Goal: Task Accomplishment & Management: Manage account settings

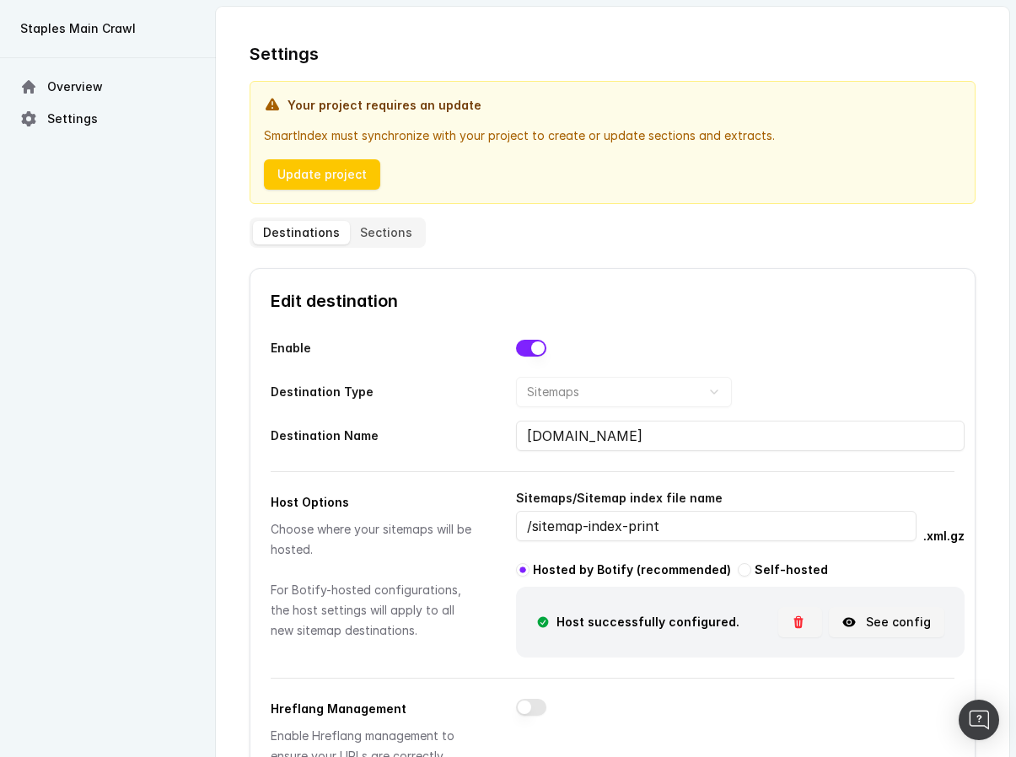
click at [896, 623] on button "See config" at bounding box center [887, 622] width 116 height 30
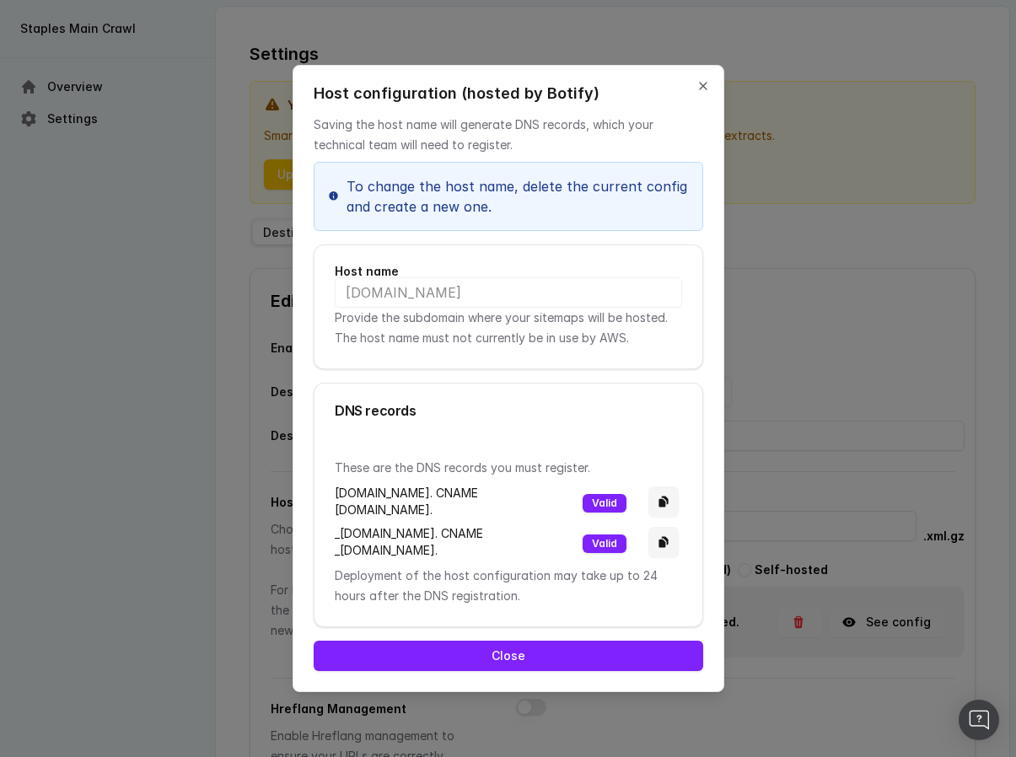
click at [644, 128] on p "Saving the host name will generate DNS records, which your technical team will …" at bounding box center [509, 135] width 390 height 40
click at [700, 79] on button "Close" at bounding box center [702, 85] width 13 height 13
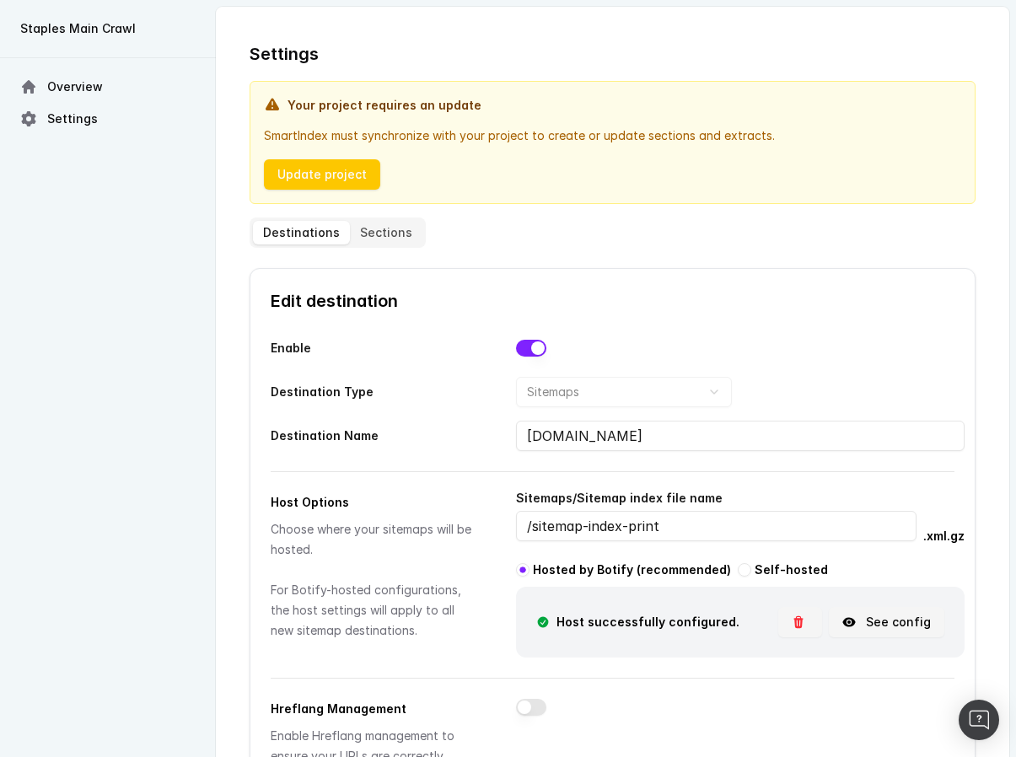
click at [94, 449] on div "Overview Settings" at bounding box center [108, 407] width 216 height 699
click at [875, 626] on button "See config" at bounding box center [887, 622] width 116 height 30
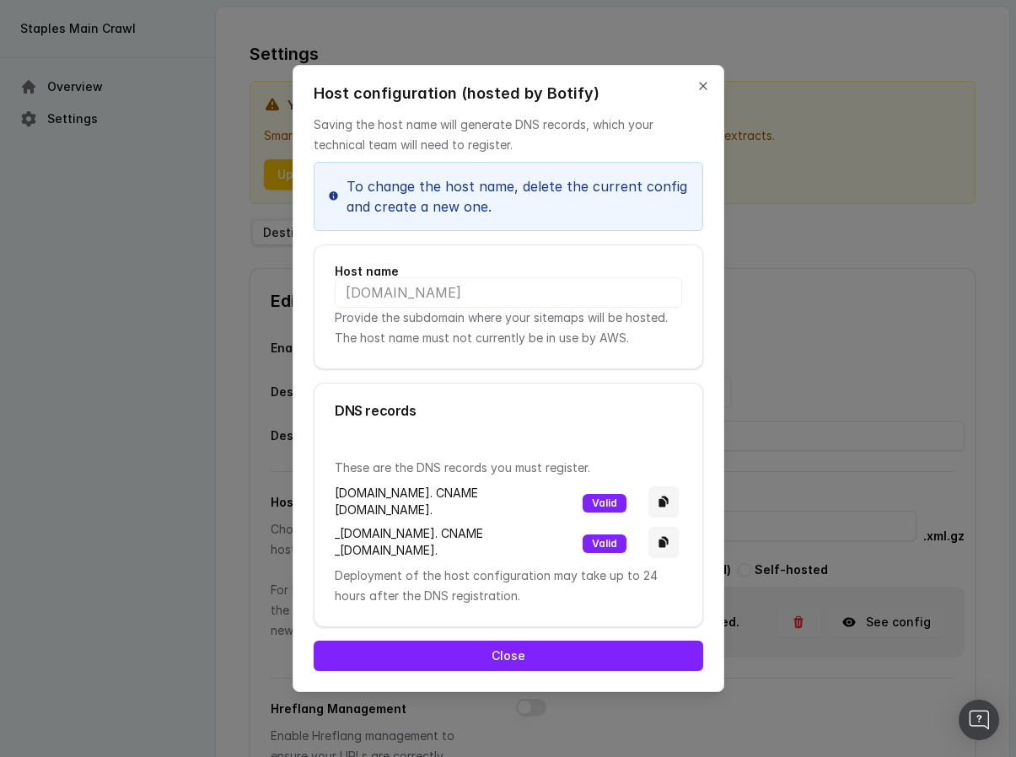
click at [683, 101] on div "Saving the host name will generate DNS records, which your technical team will …" at bounding box center [509, 371] width 390 height 540
click at [701, 79] on button "Close" at bounding box center [702, 85] width 13 height 13
